Goal: Task Accomplishment & Management: Manage account settings

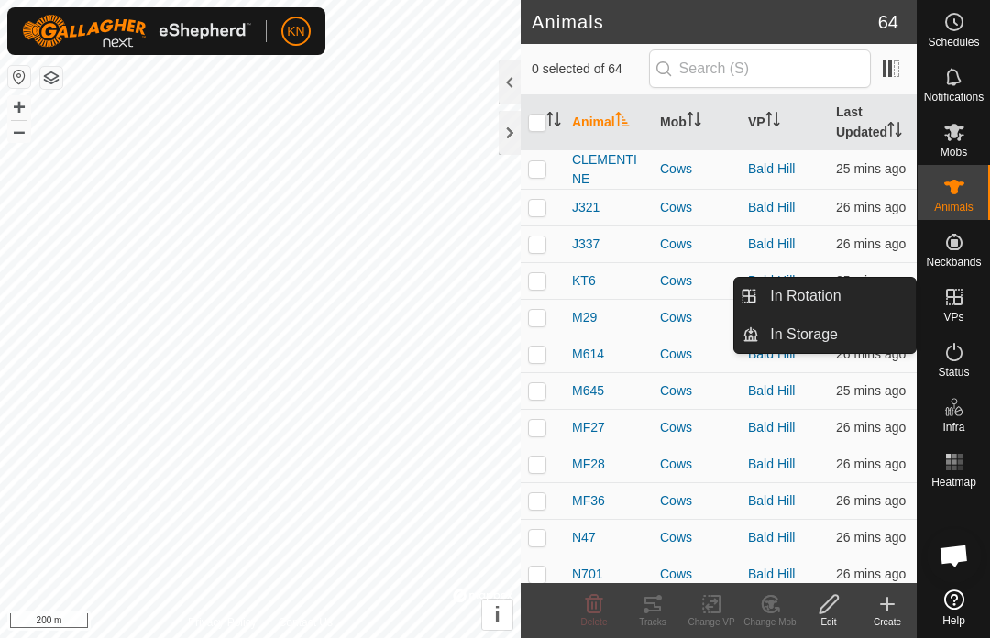
click at [852, 290] on link "In Rotation" at bounding box center [837, 296] width 157 height 37
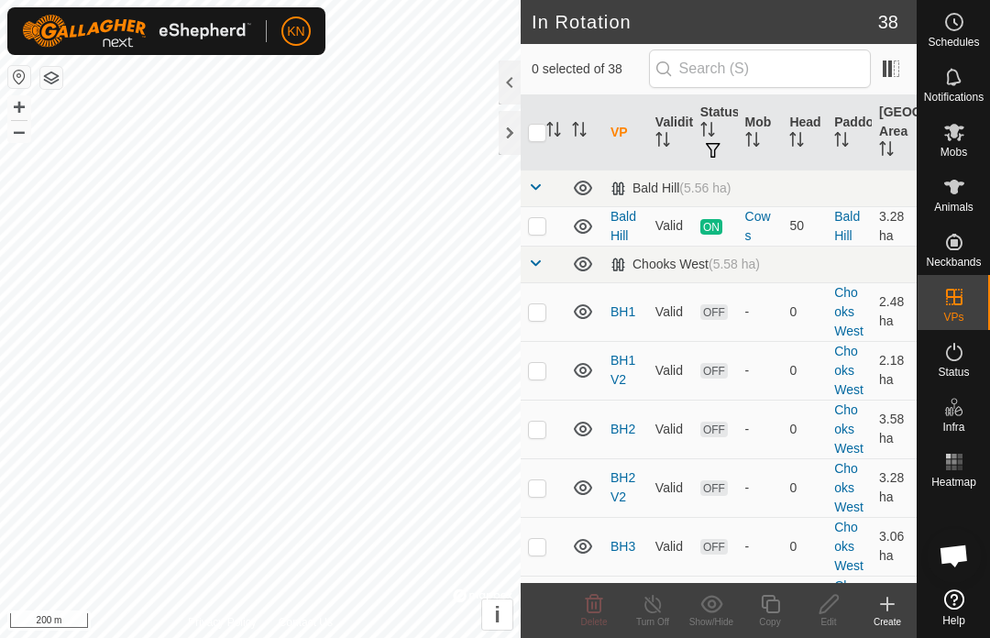
click at [536, 308] on p-checkbox at bounding box center [537, 311] width 18 height 15
checkbox input "true"
click at [544, 366] on p-checkbox at bounding box center [537, 370] width 18 height 15
checkbox input "true"
click at [536, 316] on p-checkbox at bounding box center [537, 311] width 18 height 15
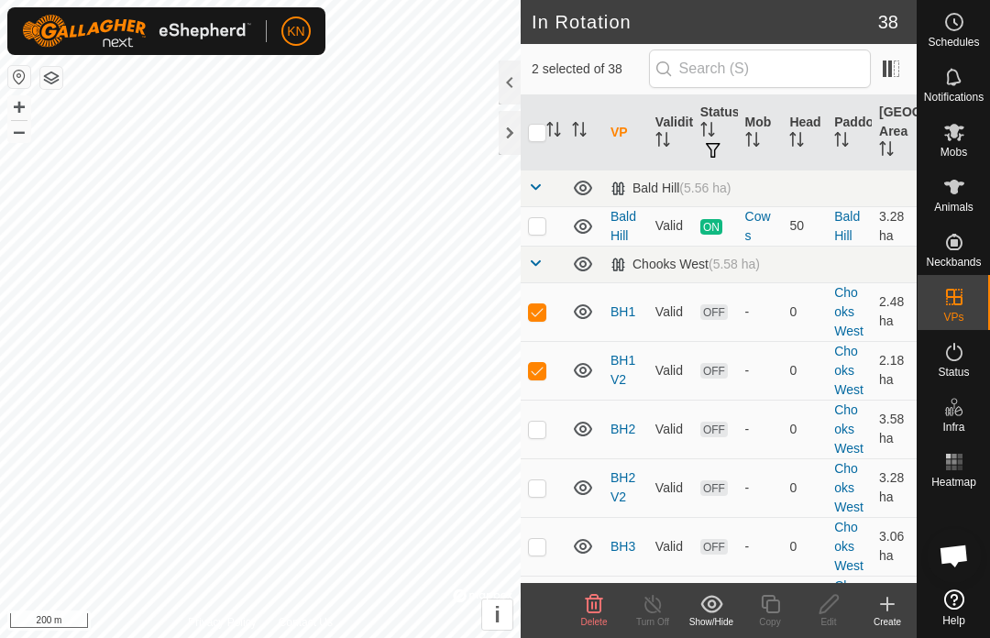
checkbox input "false"
click at [544, 433] on p-checkbox at bounding box center [537, 429] width 18 height 15
checkbox input "true"
click at [532, 367] on p-checkbox at bounding box center [537, 370] width 18 height 15
click at [526, 373] on td at bounding box center [543, 370] width 44 height 59
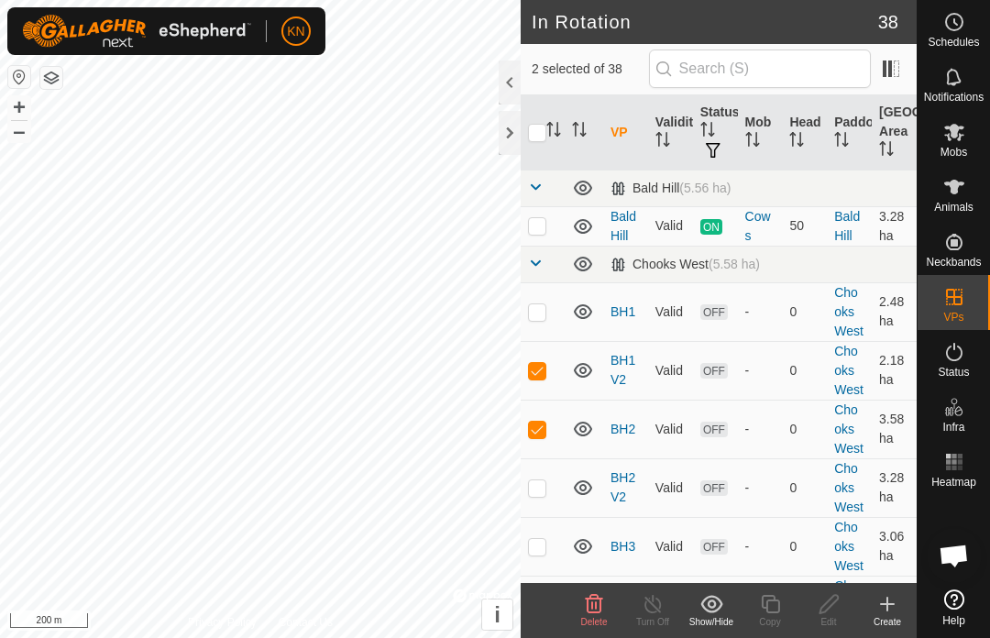
checkbox input "true"
click at [539, 311] on p-checkbox at bounding box center [537, 311] width 18 height 15
checkbox input "true"
click at [544, 370] on p-checkbox at bounding box center [537, 370] width 18 height 15
checkbox input "false"
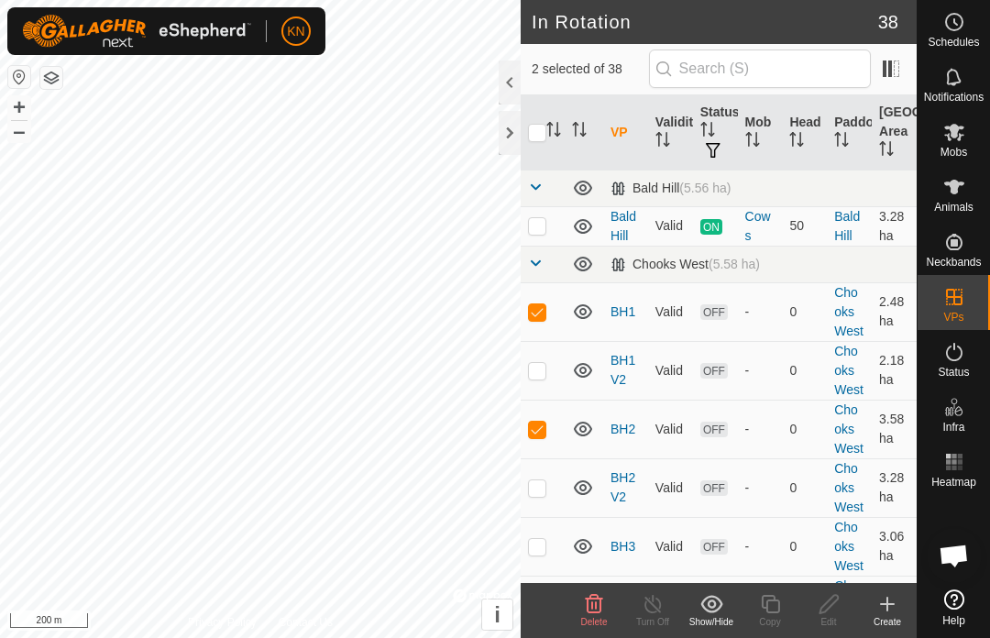
click at [548, 428] on td at bounding box center [543, 429] width 44 height 59
checkbox input "false"
click at [542, 376] on p-checkbox at bounding box center [537, 370] width 18 height 15
checkbox input "true"
click at [540, 315] on p-checkbox at bounding box center [537, 311] width 18 height 15
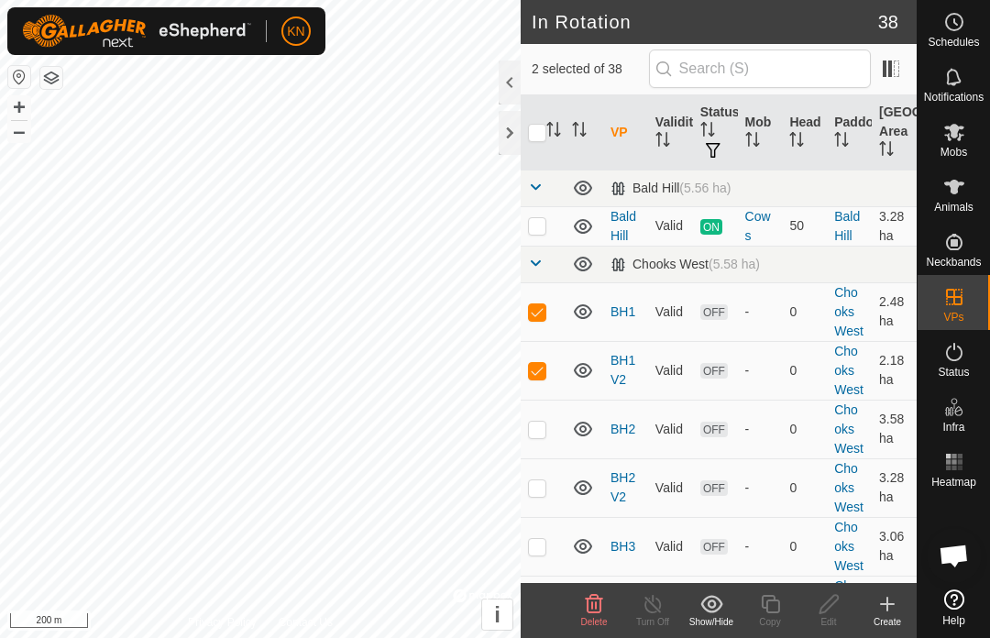
checkbox input "false"
click at [546, 431] on td at bounding box center [543, 429] width 44 height 59
checkbox input "true"
click at [543, 379] on td at bounding box center [543, 370] width 44 height 59
checkbox input "false"
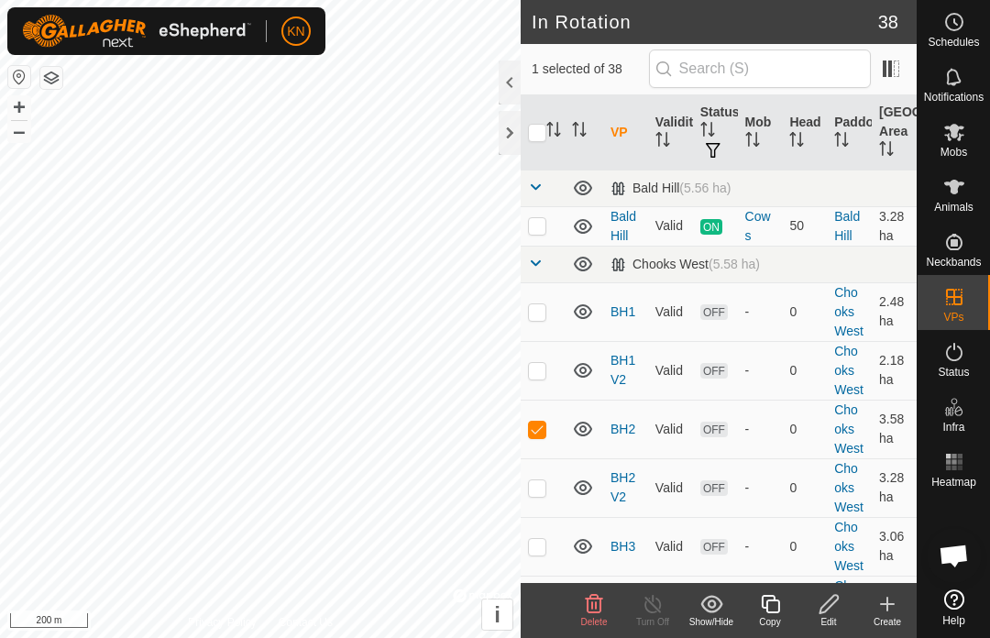
click at [546, 488] on td at bounding box center [543, 487] width 44 height 59
checkbox input "true"
click at [546, 430] on td at bounding box center [543, 429] width 44 height 59
click at [558, 431] on td at bounding box center [543, 429] width 44 height 59
checkbox input "true"
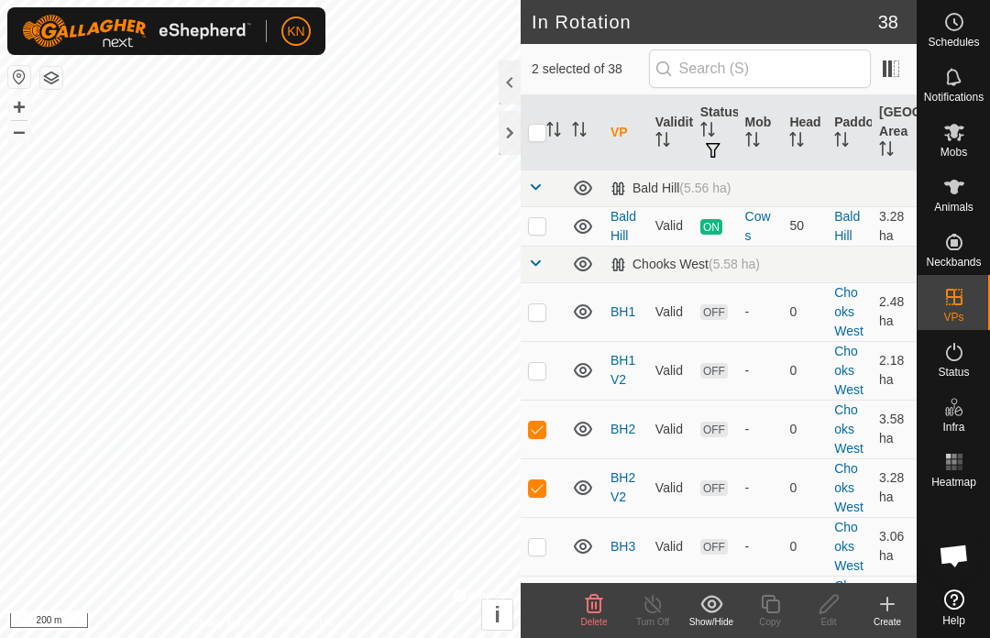
click at [546, 477] on td at bounding box center [543, 487] width 44 height 59
checkbox input "false"
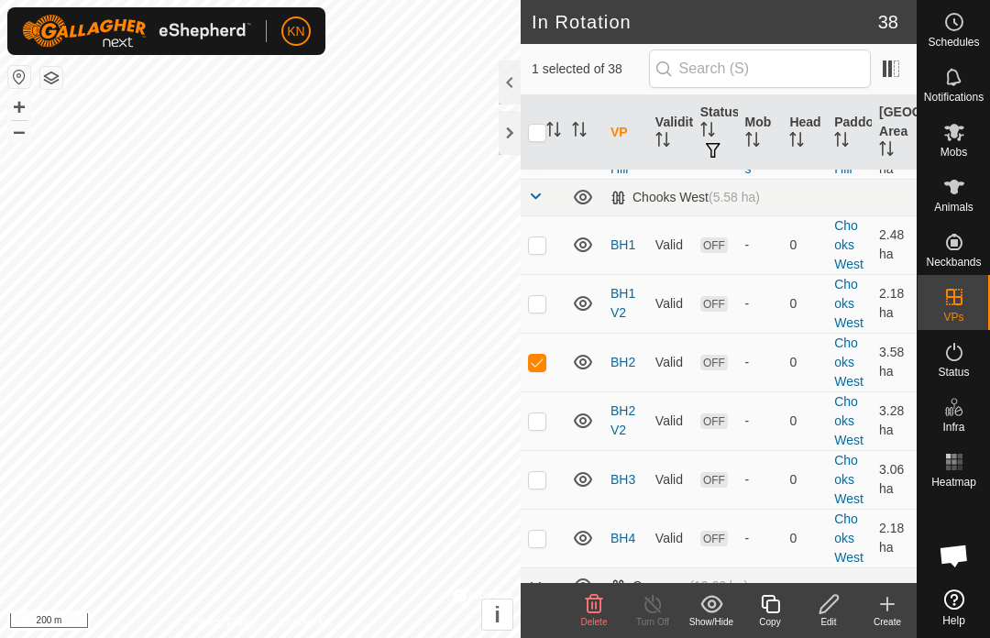
scroll to position [84, 0]
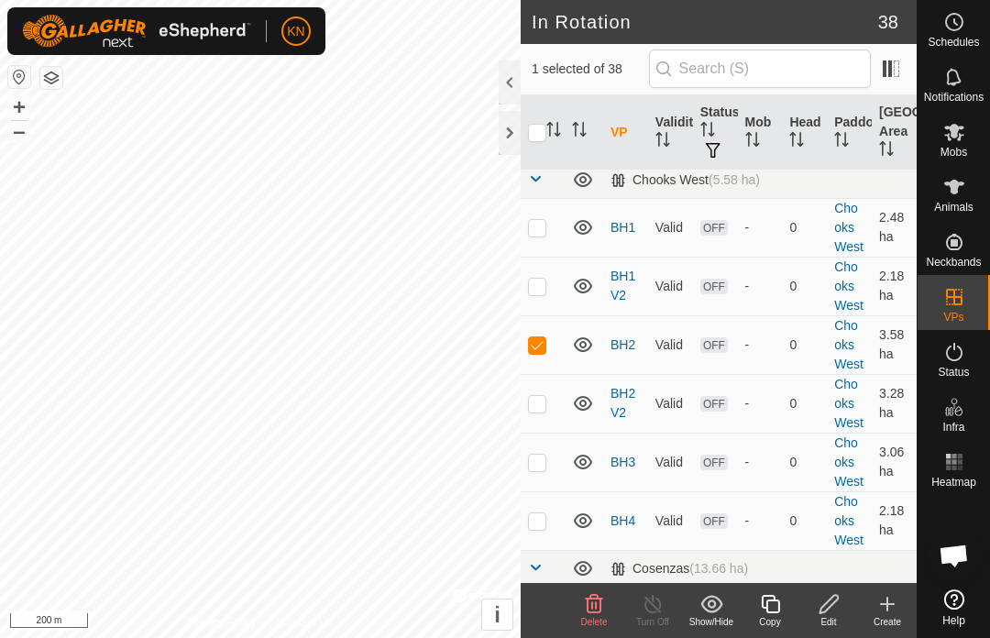
click at [549, 462] on td at bounding box center [543, 462] width 44 height 59
checkbox input "true"
click at [542, 337] on p-checkbox at bounding box center [537, 344] width 18 height 15
checkbox input "false"
click at [551, 520] on td at bounding box center [543, 520] width 44 height 59
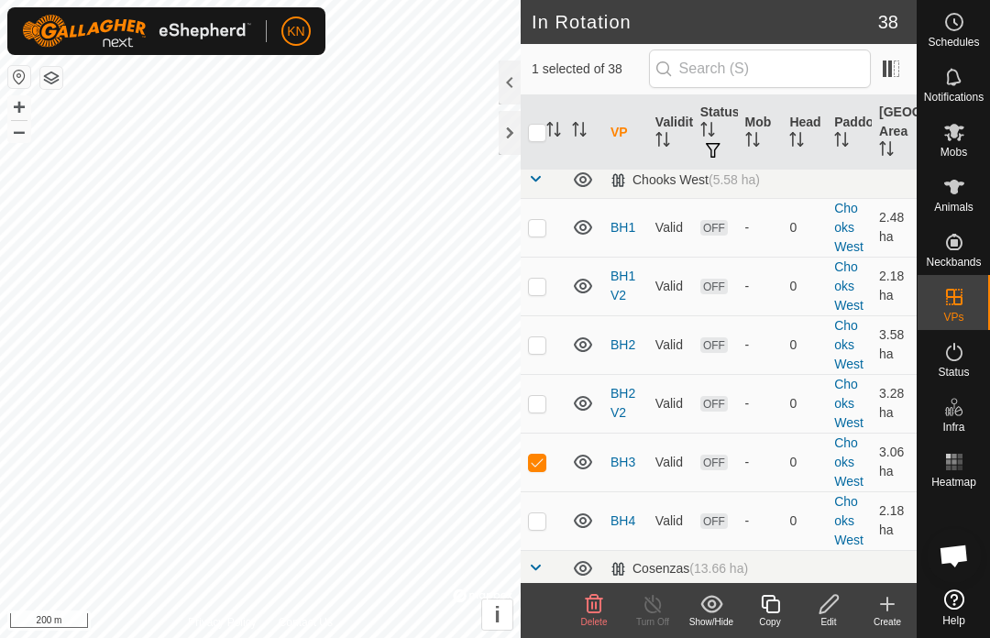
checkbox input "true"
click at [538, 464] on p-checkbox at bounding box center [537, 462] width 18 height 15
checkbox input "false"
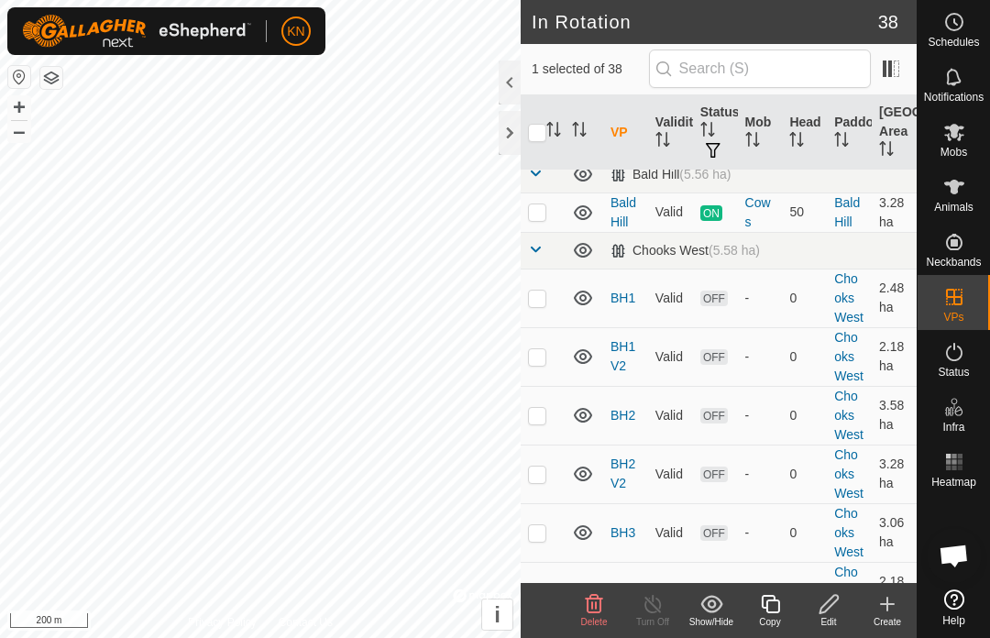
scroll to position [16, 0]
click at [512, 138] on div at bounding box center [510, 133] width 22 height 44
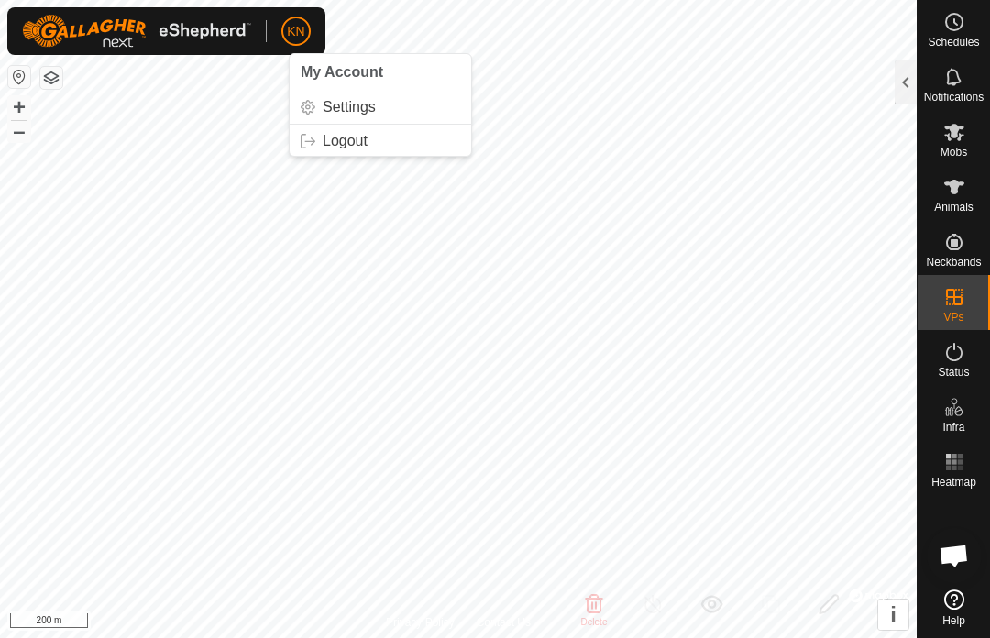
click at [402, 143] on link "Logout" at bounding box center [380, 140] width 181 height 29
